Goal: Task Accomplishment & Management: Use online tool/utility

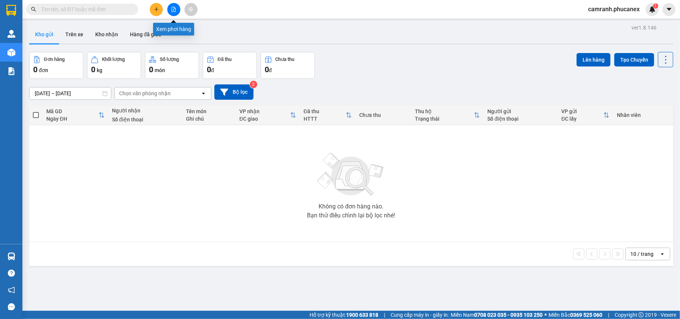
click at [171, 9] on icon "file-add" at bounding box center [173, 9] width 5 height 5
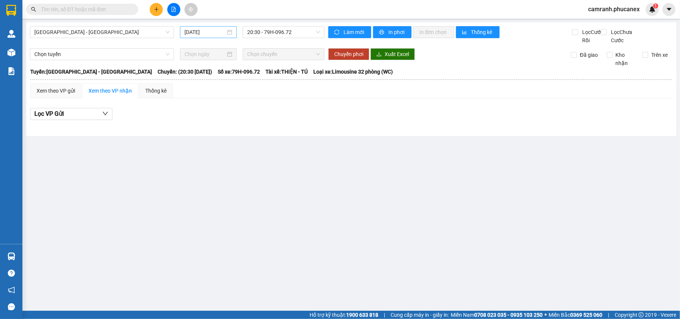
click at [188, 32] on input "13/10/2025" at bounding box center [204, 32] width 41 height 8
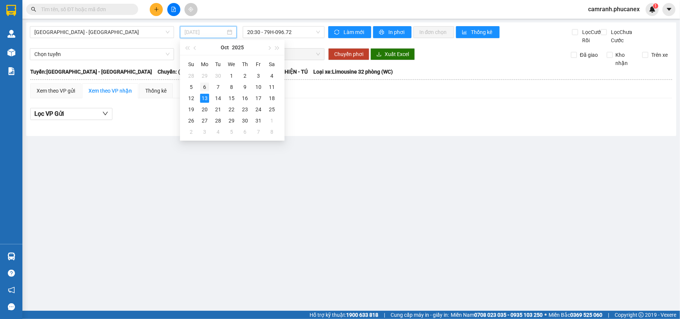
click at [206, 87] on div "6" at bounding box center [204, 87] width 9 height 9
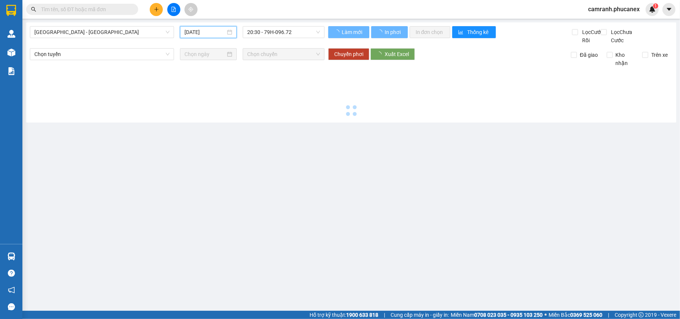
type input "06/10/2025"
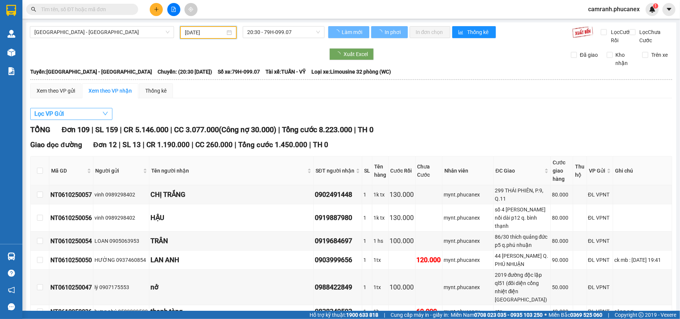
click at [81, 120] on button "Lọc VP Gửi" at bounding box center [71, 114] width 82 height 12
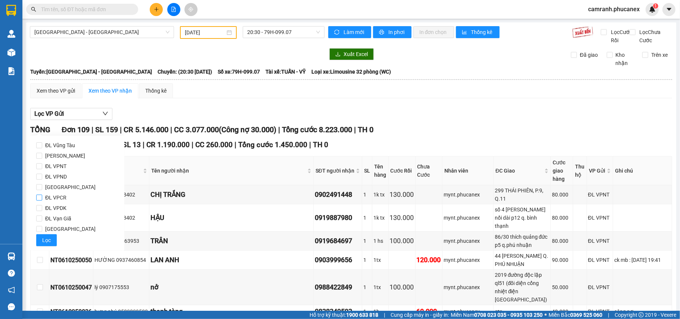
click at [68, 196] on span "ĐL VPCR" at bounding box center [55, 197] width 27 height 10
click at [42, 196] on input "ĐL VPCR" at bounding box center [39, 198] width 6 height 6
checkbox input "true"
click at [42, 239] on button "Lọc" at bounding box center [46, 240] width 21 height 12
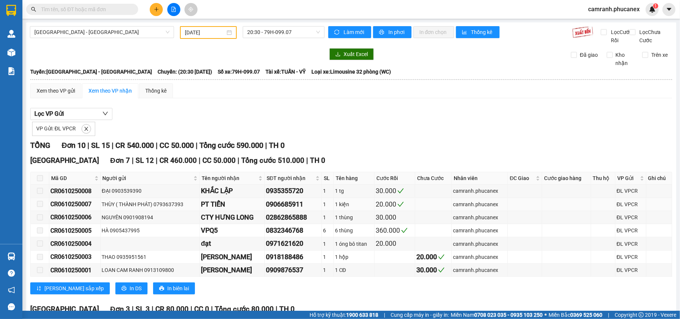
scroll to position [111, 0]
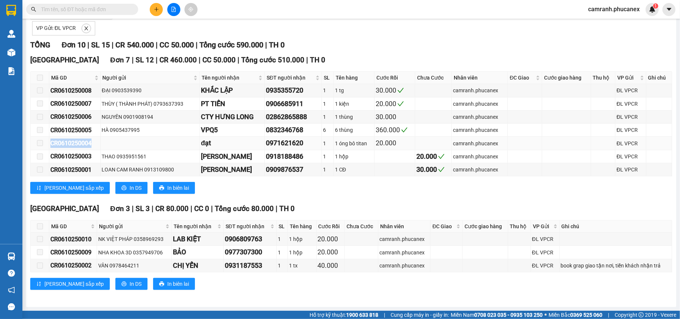
drag, startPoint x: 51, startPoint y: 142, endPoint x: 91, endPoint y: 142, distance: 40.3
click at [91, 142] on div "CR0610250004" at bounding box center [74, 143] width 49 height 9
copy div "CR0610250004"
click at [105, 10] on input "text" at bounding box center [85, 9] width 88 height 8
paste input "CR0610250004"
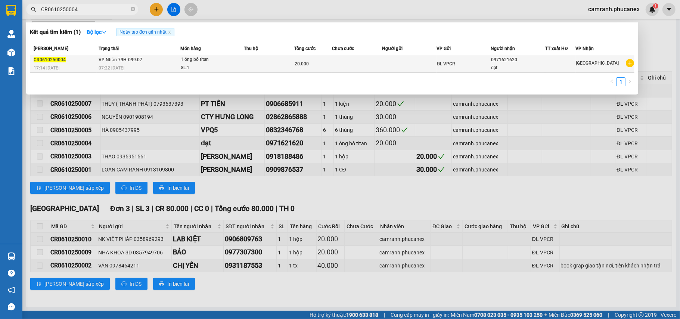
type input "CR0610250004"
click at [235, 69] on div "SL: 1" at bounding box center [209, 68] width 56 height 8
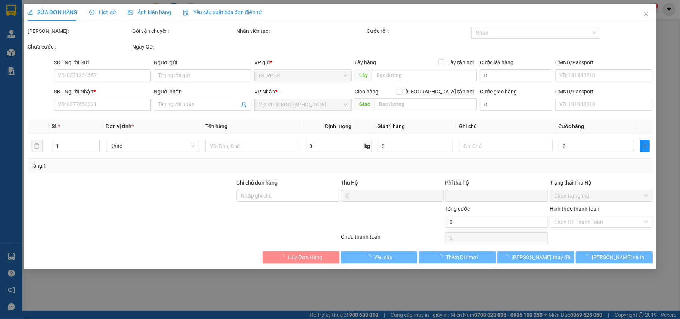
type input "0971621620"
type input "đạt"
type input "0"
type input "20.000"
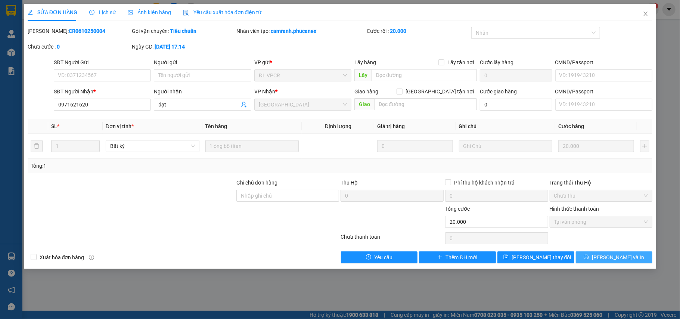
click at [614, 257] on span "Lưu và In" at bounding box center [618, 257] width 52 height 8
